Goal: Check status: Check status

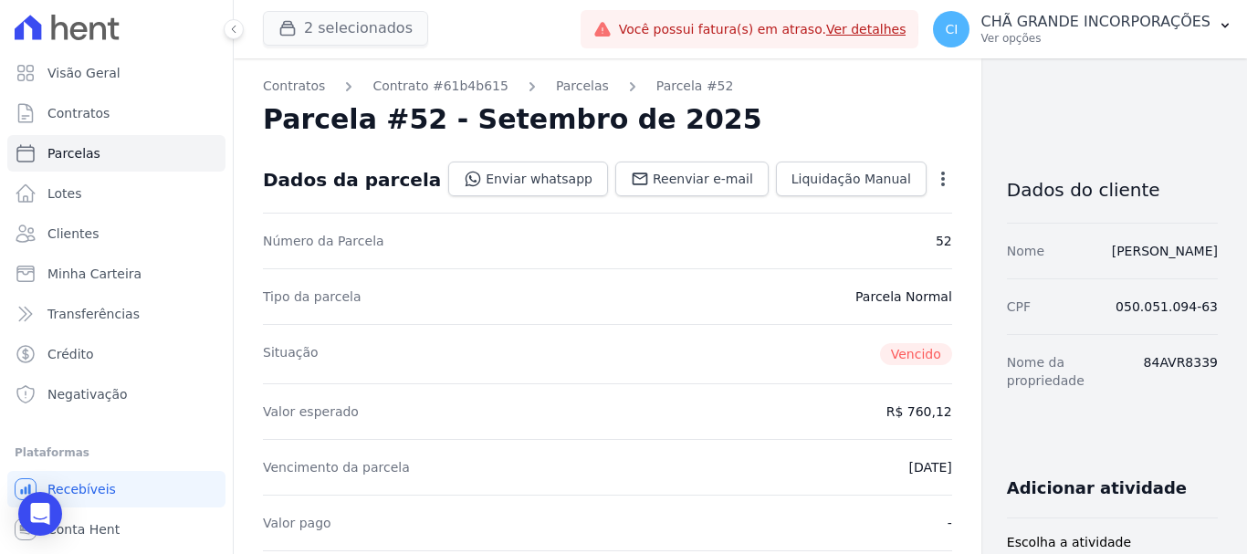
scroll to position [365, 0]
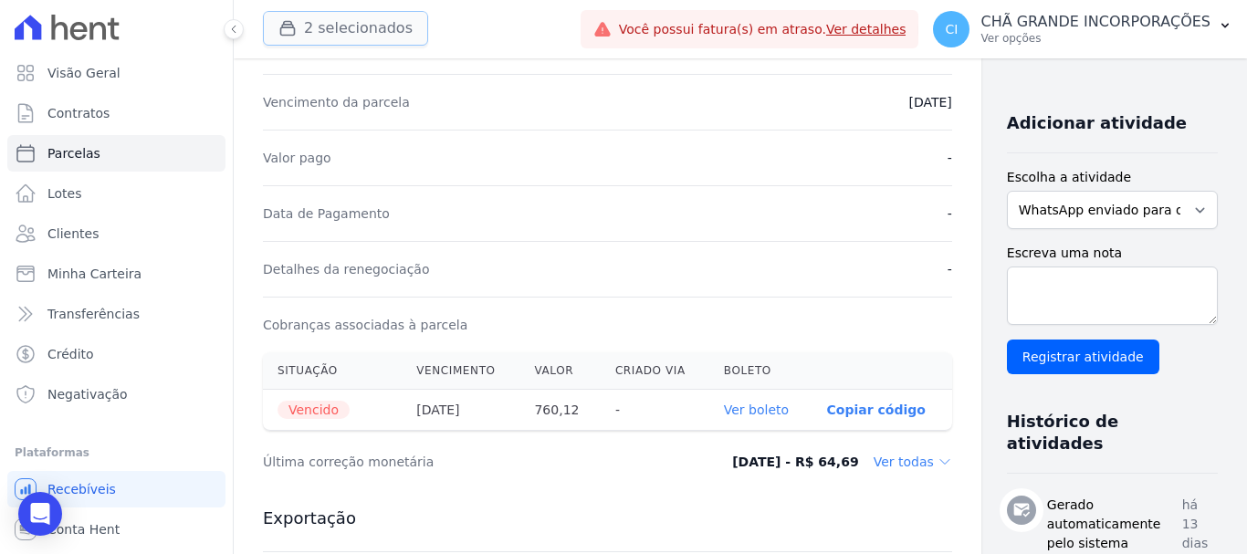
click at [310, 31] on button "2 selecionados" at bounding box center [345, 28] width 165 height 35
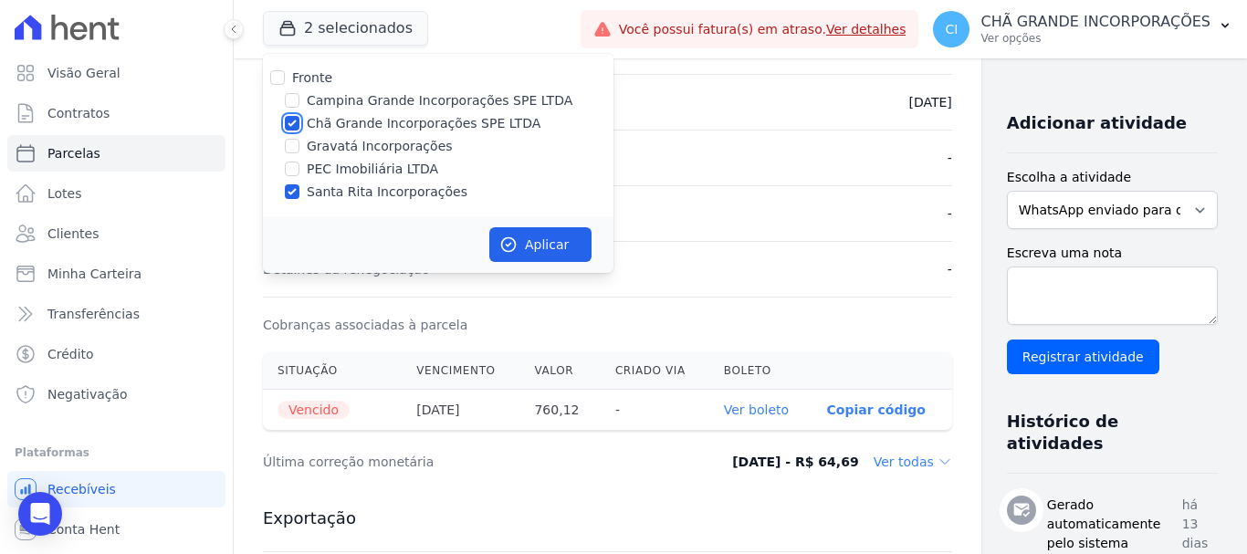
click at [293, 128] on input "Chã Grande Incorporações SPE LTDA" at bounding box center [292, 123] width 15 height 15
checkbox input "false"
click at [295, 199] on div at bounding box center [292, 192] width 15 height 18
click at [293, 187] on input "Santa Rita Incorporações" at bounding box center [292, 191] width 15 height 15
checkbox input "false"
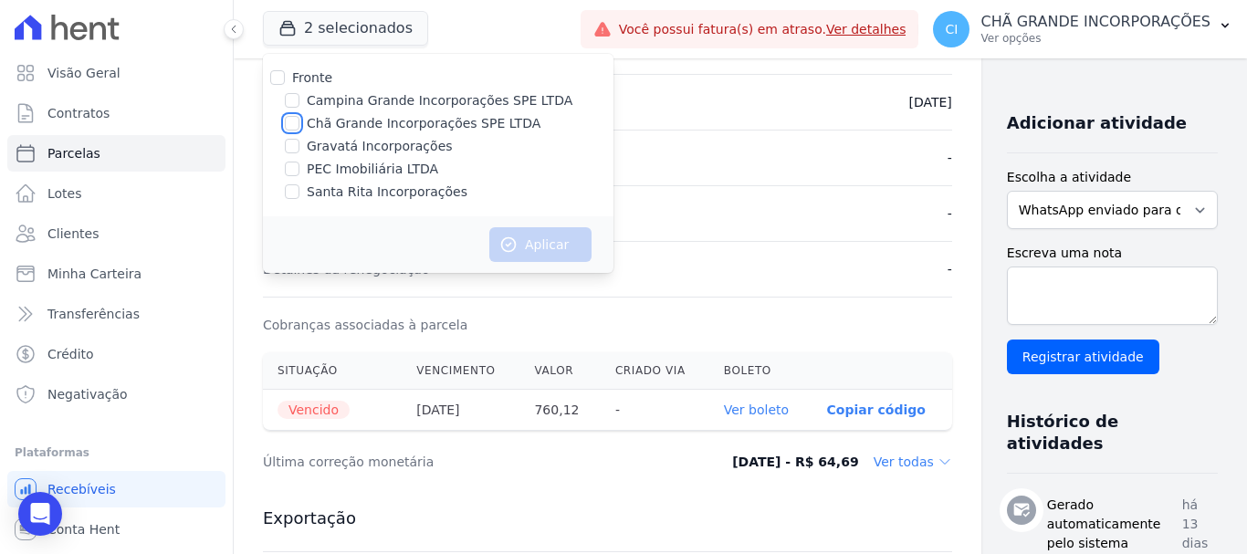
click at [298, 121] on input "Chã Grande Incorporações SPE LTDA" at bounding box center [292, 123] width 15 height 15
checkbox input "true"
click at [551, 244] on button "Aplicar" at bounding box center [540, 244] width 102 height 35
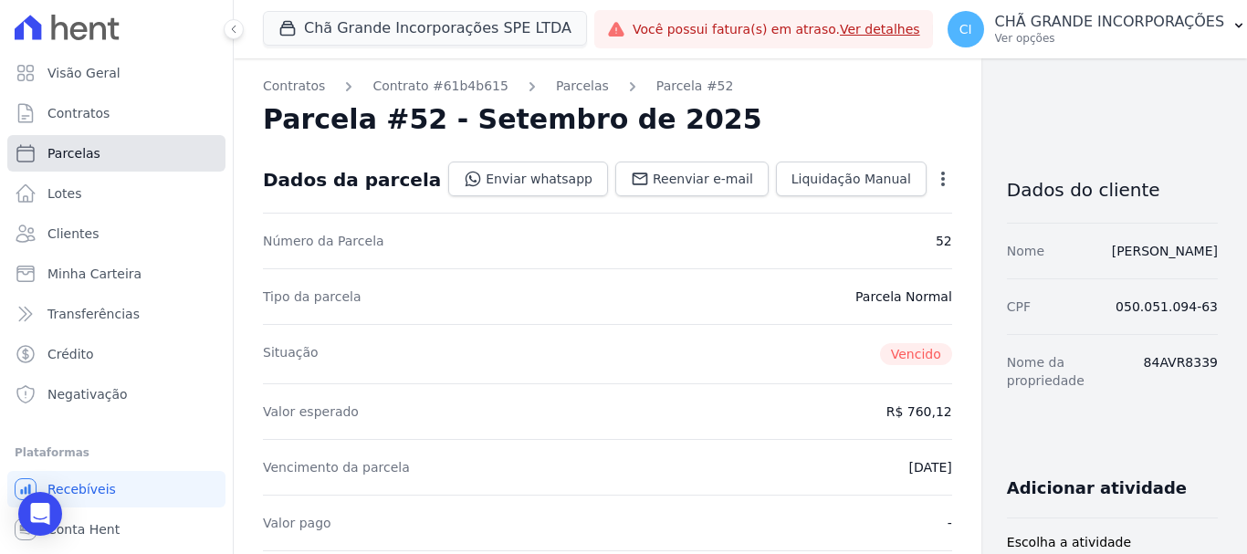
click at [93, 148] on span "Parcelas" at bounding box center [73, 153] width 53 height 18
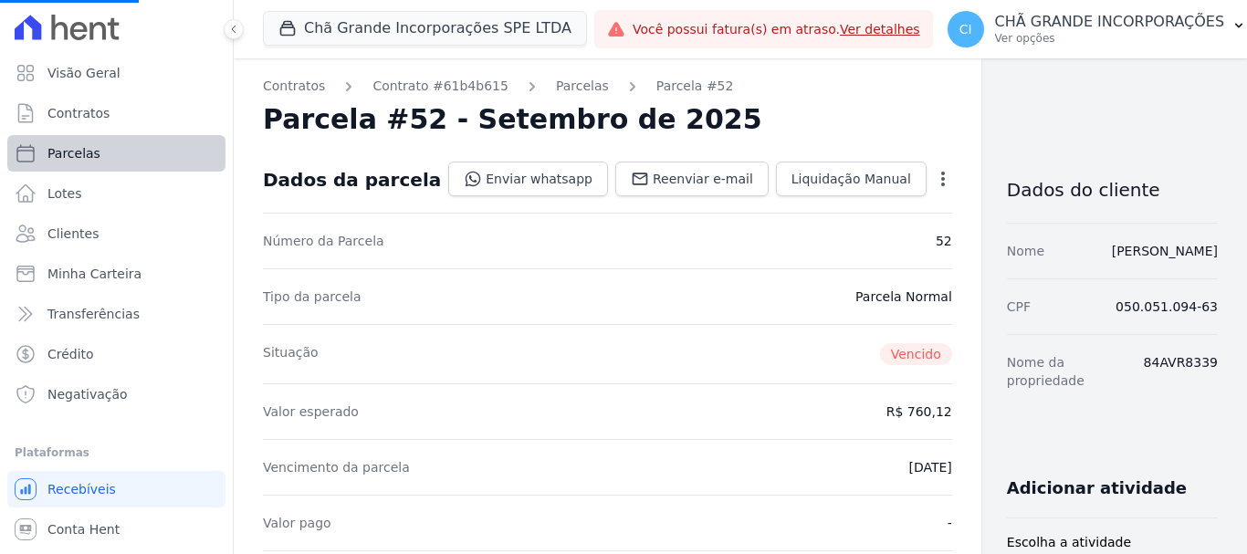
select select
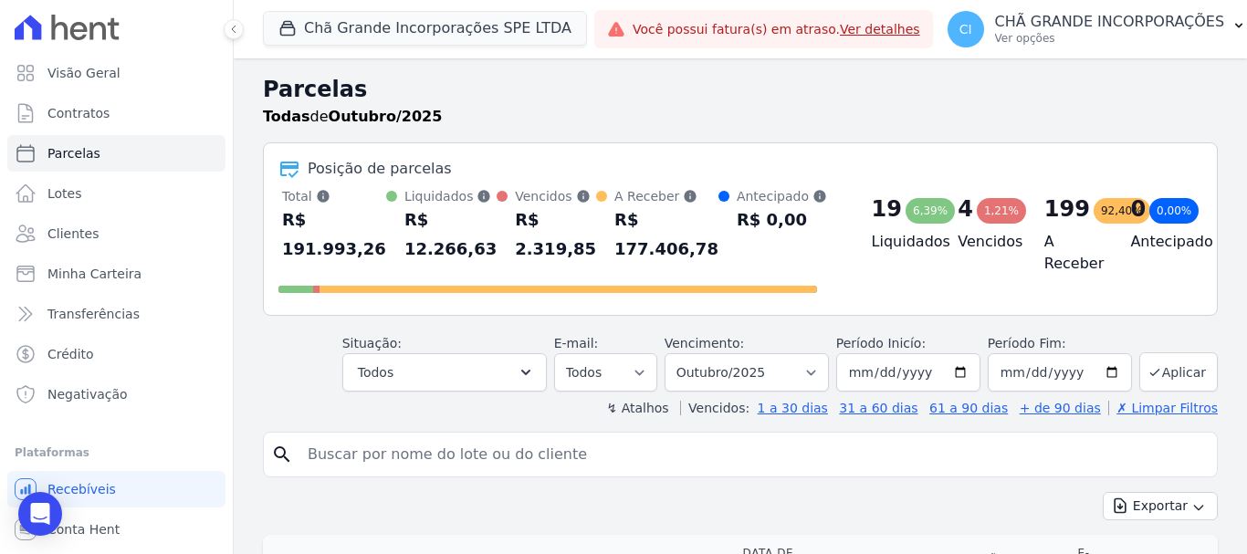
click at [356, 452] on input "search" at bounding box center [753, 454] width 913 height 37
type input "GICELLE [PERSON_NAME] [PERSON_NAME]"
select select
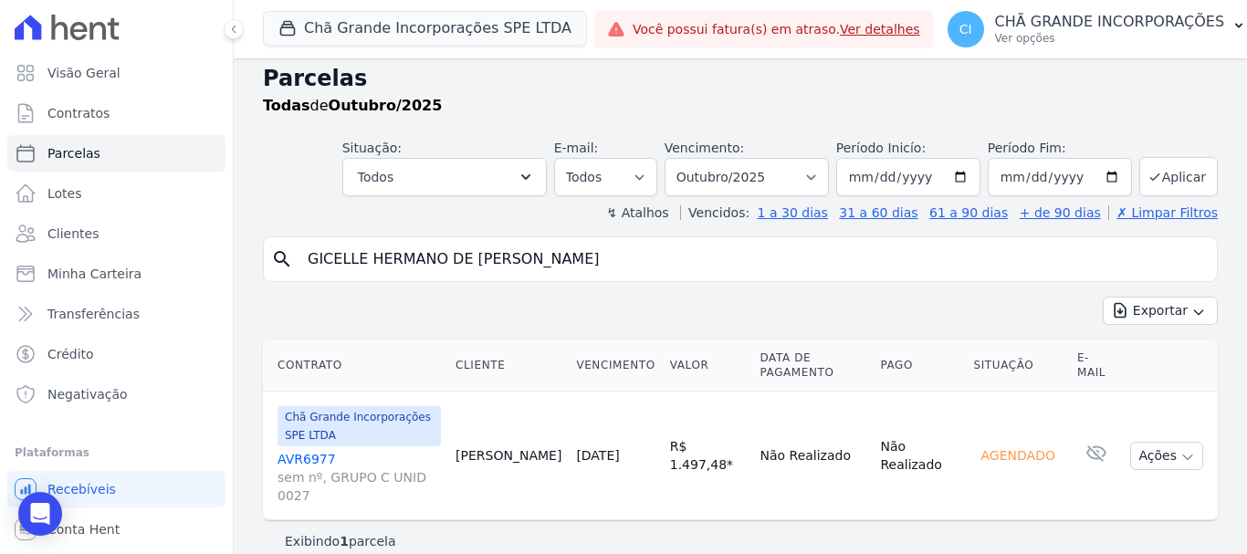
scroll to position [15, 0]
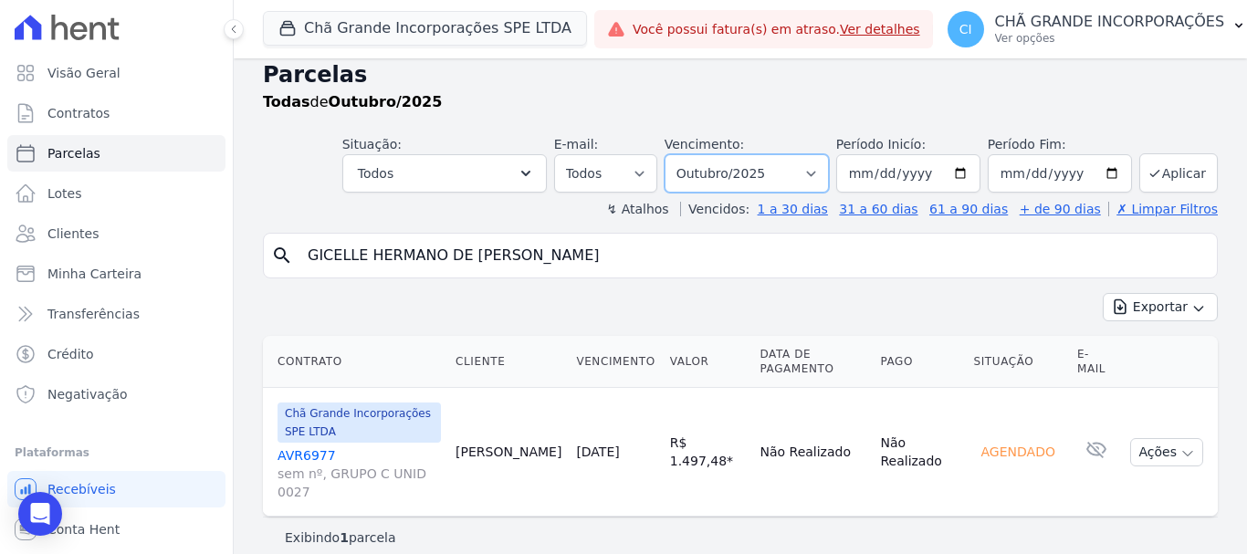
click at [808, 166] on select "Filtrar por período ──────── Todos os meses Outubro/2019 Novembro/2019 Dezembro…" at bounding box center [747, 173] width 164 height 38
select select "09/2025"
click at [677, 154] on select "Filtrar por período ──────── Todos os meses Outubro/2019 Novembro/2019 Dezembro…" at bounding box center [747, 173] width 164 height 38
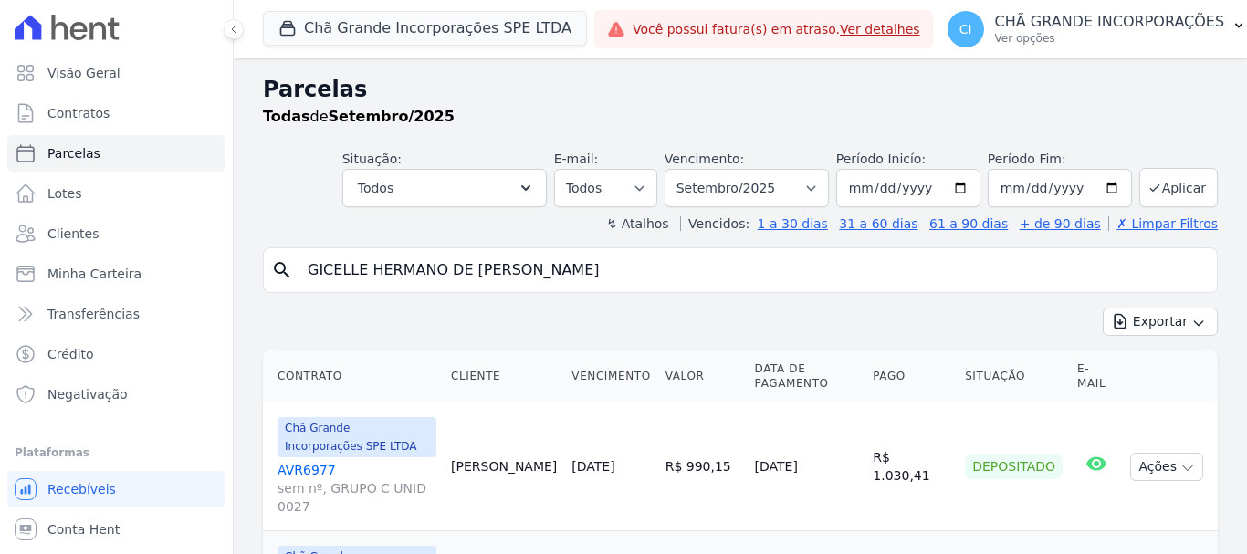
select select
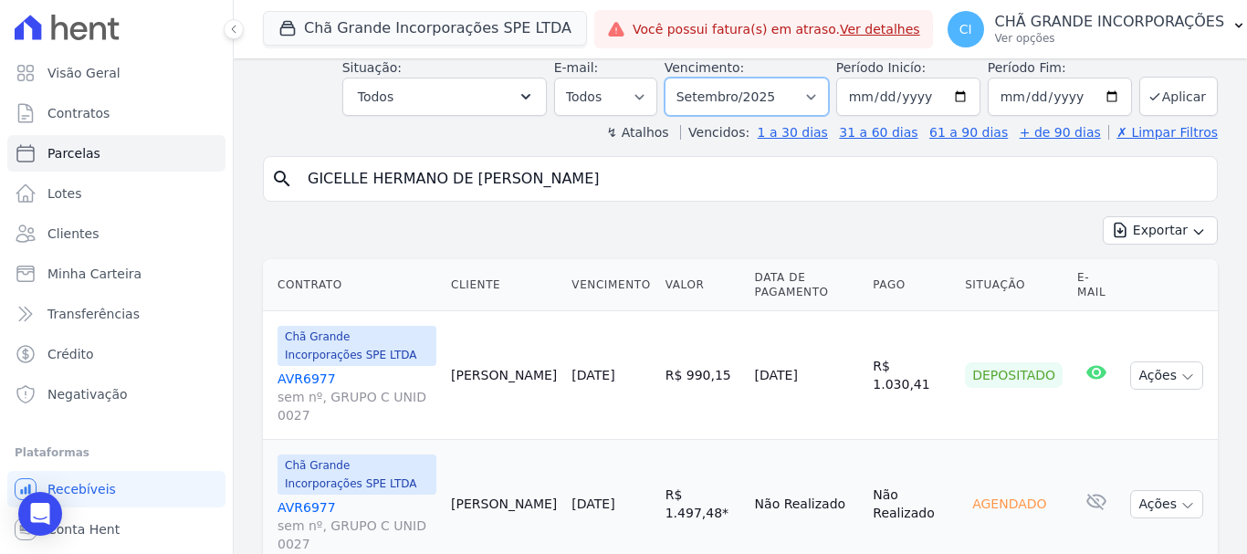
click at [815, 97] on select "Filtrar por período ──────── Todos os meses Outubro/2019 Novembro/2019 Dezembro…" at bounding box center [747, 97] width 164 height 38
select select "08/2025"
click at [677, 78] on select "Filtrar por período ──────── Todos os meses Outubro/2019 Novembro/2019 Dezembro…" at bounding box center [747, 97] width 164 height 38
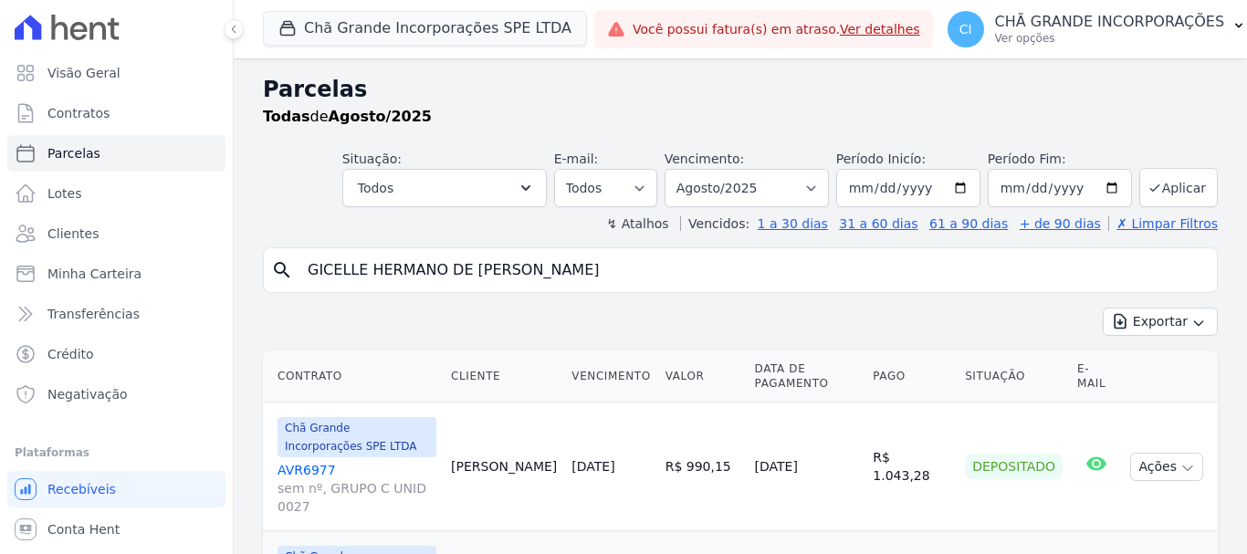
select select
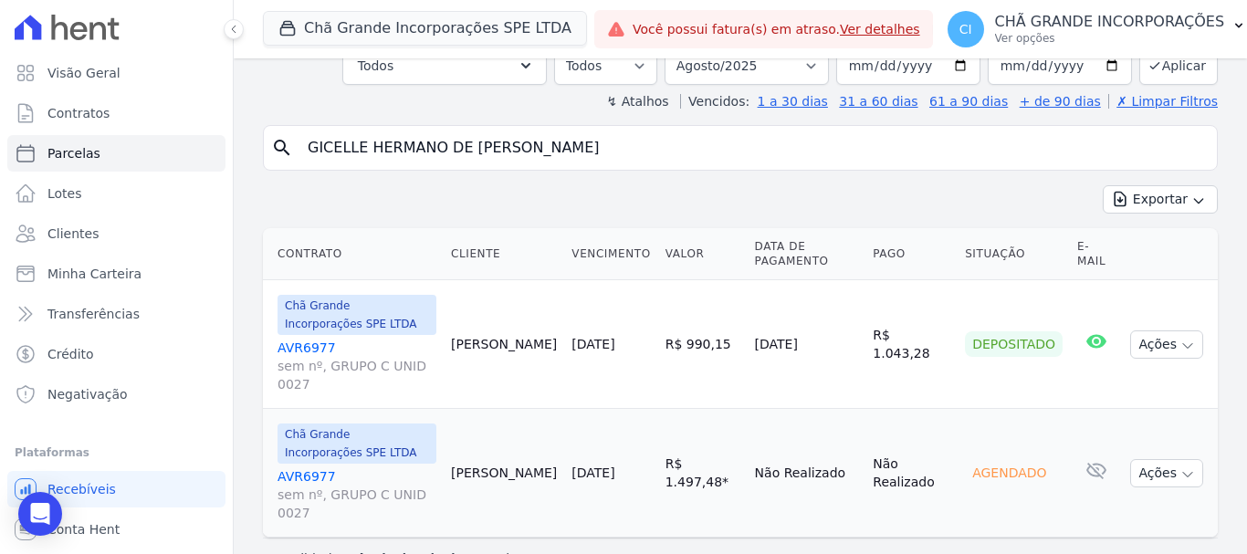
scroll to position [125, 0]
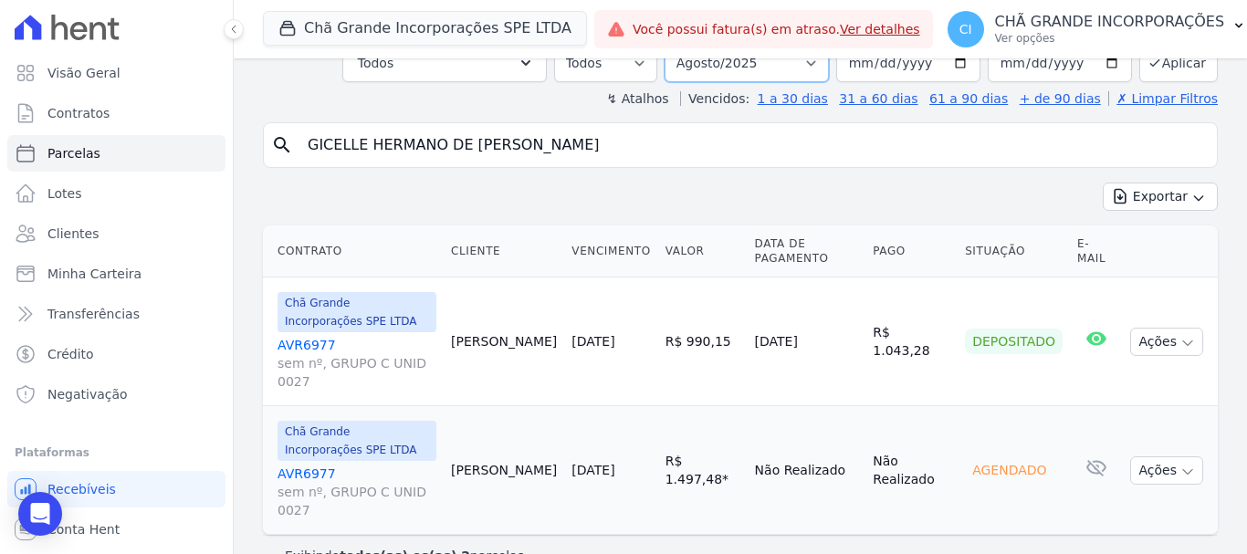
click at [817, 64] on select "Filtrar por período ──────── Todos os meses Outubro/2019 Novembro/2019 Dezembro…" at bounding box center [747, 63] width 164 height 38
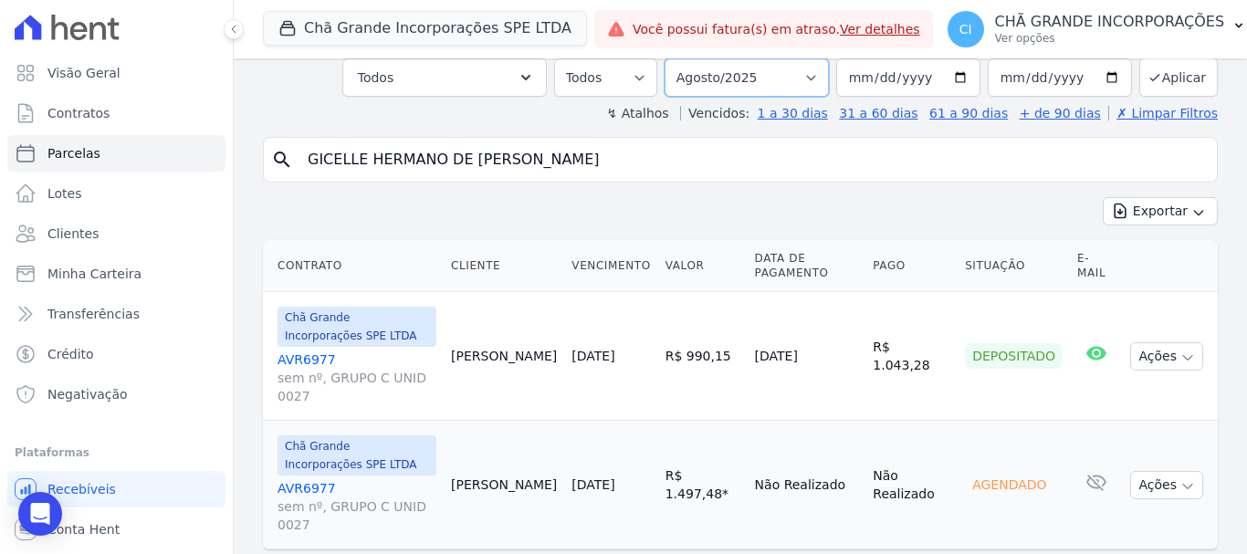
select select "06/2025"
click at [677, 58] on select "Filtrar por período ──────── Todos os meses Outubro/2019 Novembro/2019 Dezembro…" at bounding box center [747, 77] width 164 height 38
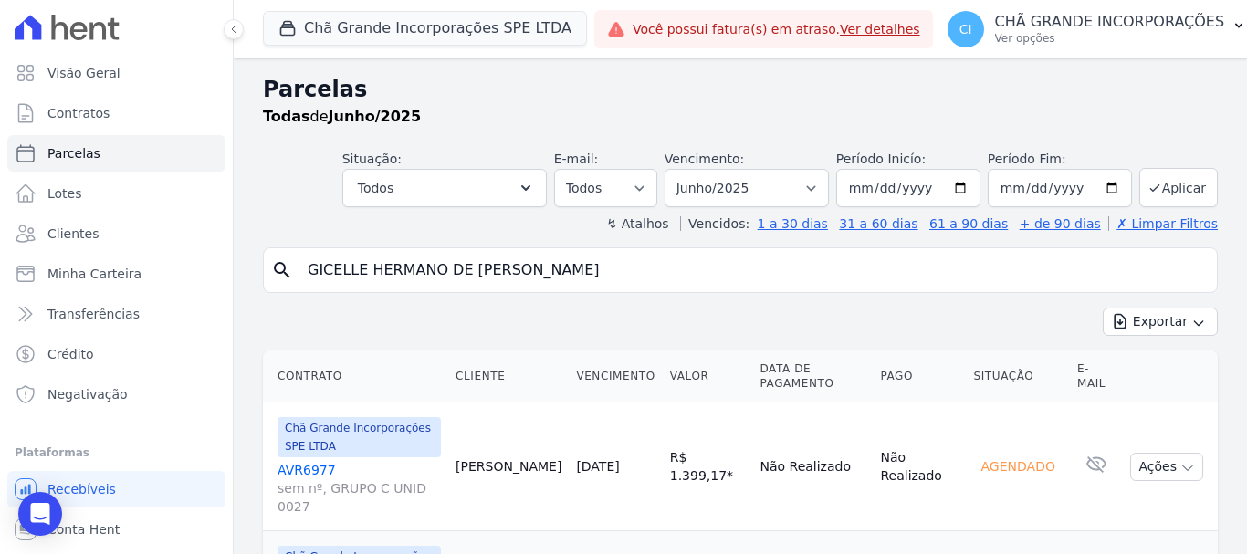
select select
click at [815, 186] on select "Filtrar por período ──────── Todos os meses Outubro/2019 Novembro/2019 Dezembro…" at bounding box center [747, 188] width 164 height 38
select select "08/2025"
click at [677, 169] on select "Filtrar por período ──────── Todos os meses Outubro/2019 Novembro/2019 Dezembro…" at bounding box center [747, 188] width 164 height 38
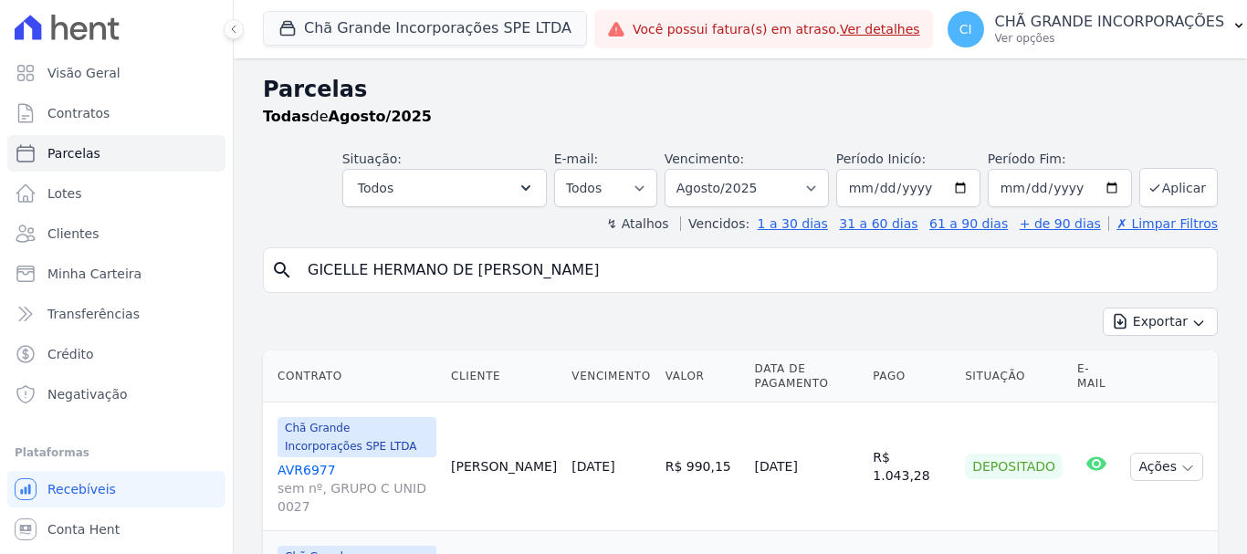
select select
click at [812, 188] on select "Filtrar por período ──────── Todos os meses Outubro/2019 Novembro/2019 Dezembro…" at bounding box center [747, 188] width 164 height 38
select select "06/2025"
click at [677, 169] on select "Filtrar por período ──────── Todos os meses Outubro/2019 Novembro/2019 Dezembro…" at bounding box center [747, 188] width 164 height 38
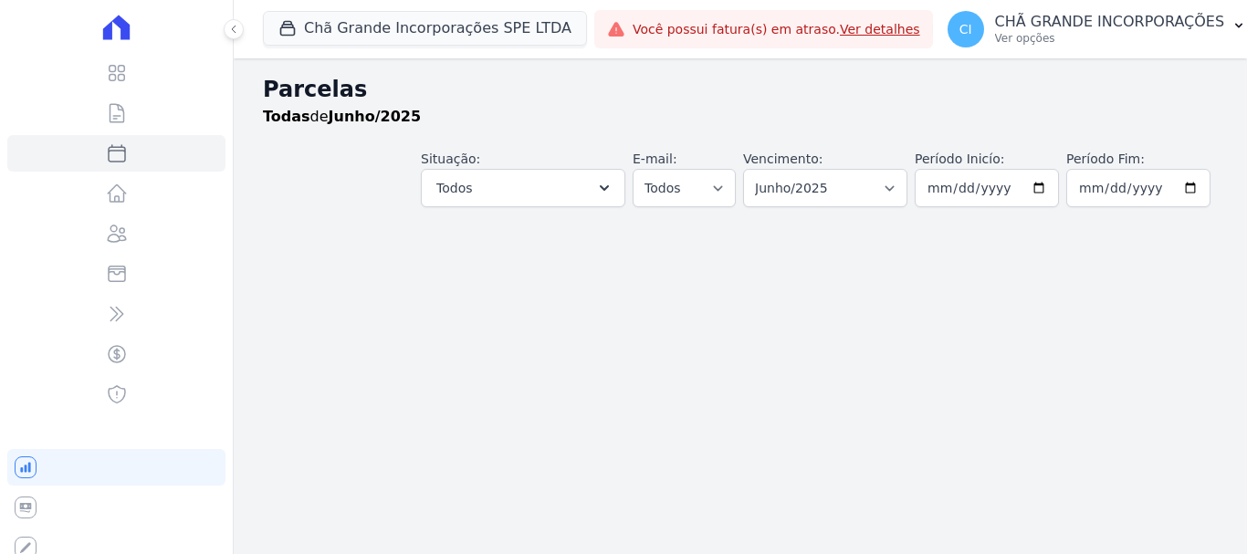
select select
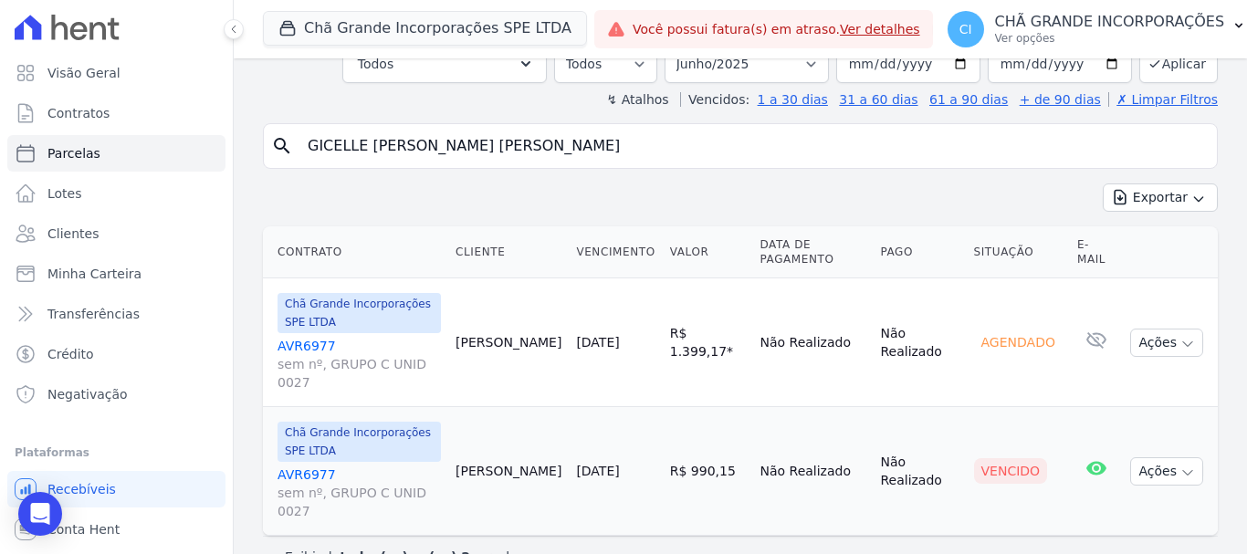
scroll to position [125, 0]
